Goal: Find specific page/section: Find specific page/section

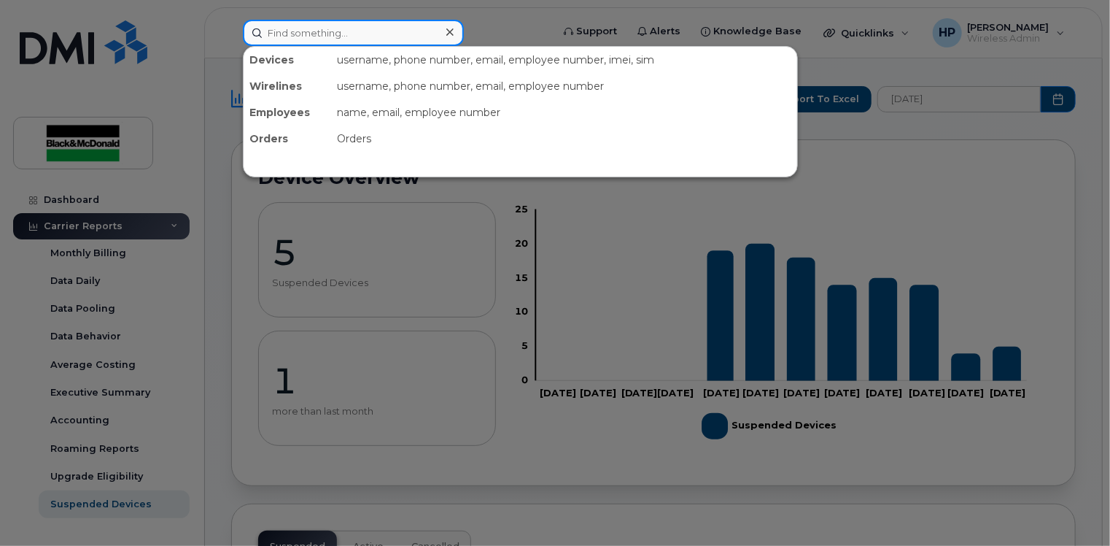
click at [334, 34] on input at bounding box center [353, 33] width 221 height 26
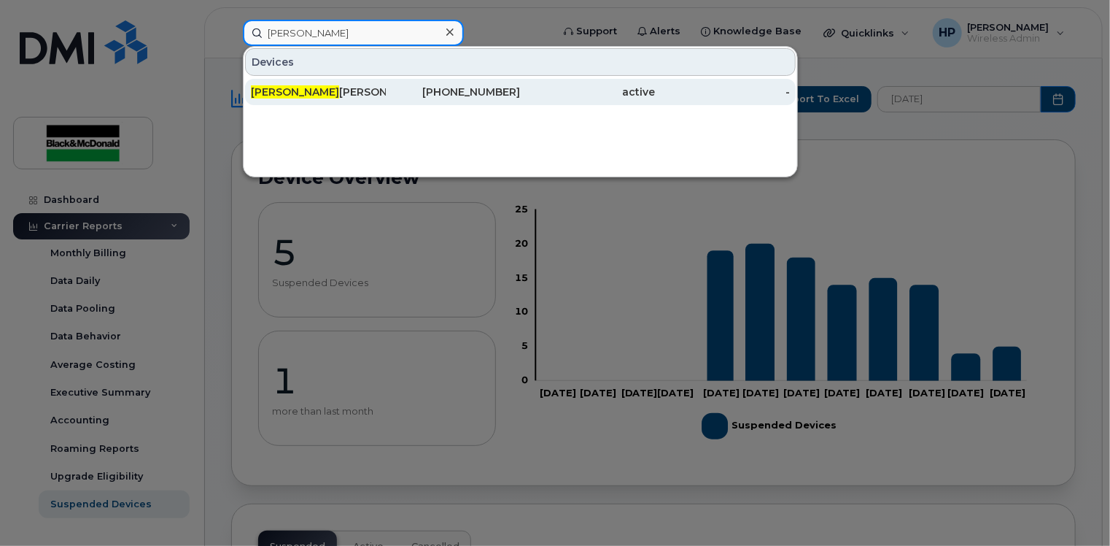
type input "[PERSON_NAME]"
click at [362, 90] on div "[PERSON_NAME]" at bounding box center [318, 92] width 135 height 15
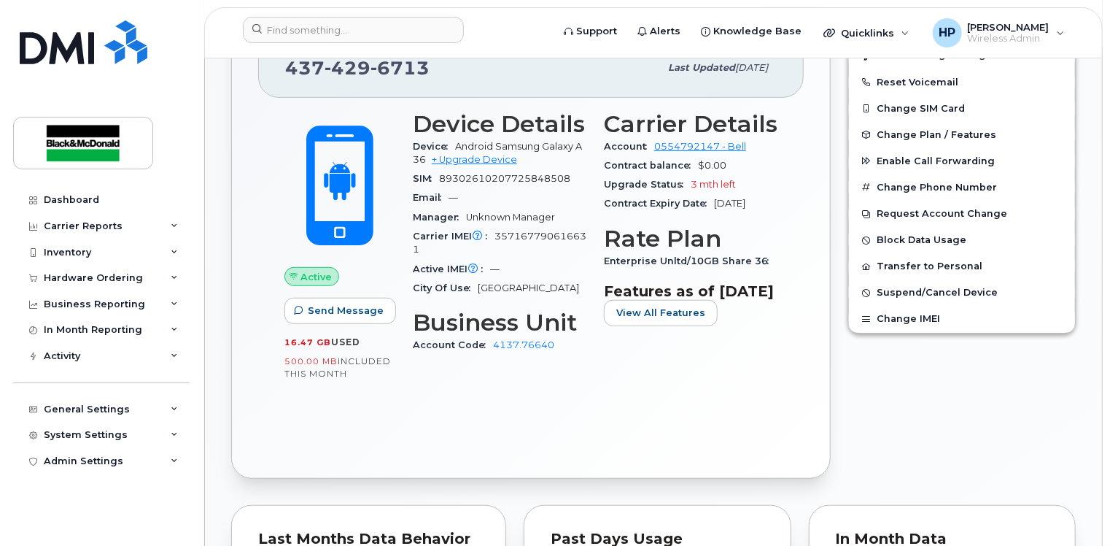
scroll to position [292, 0]
